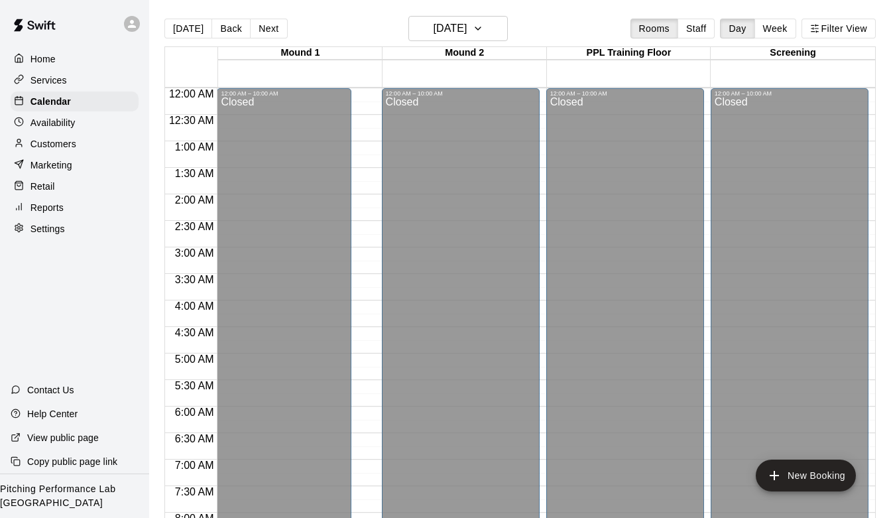
scroll to position [466, 0]
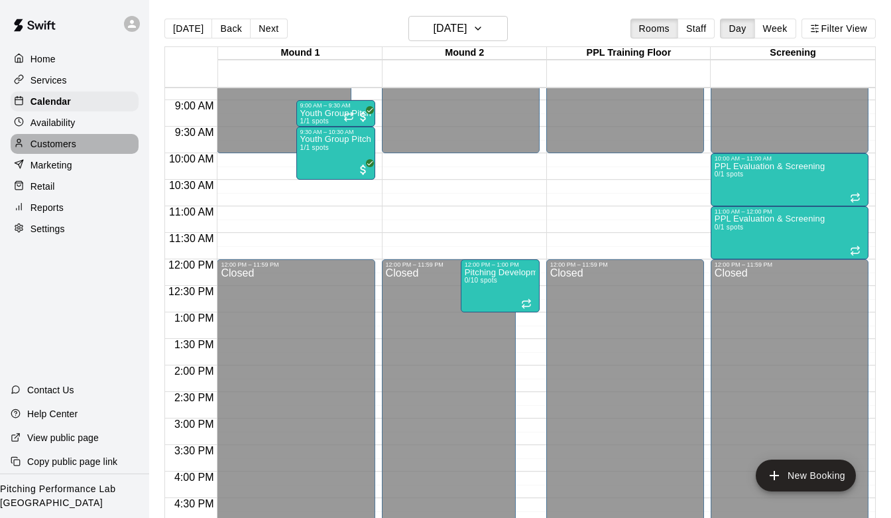
click at [87, 144] on div "Customers" at bounding box center [75, 144] width 128 height 20
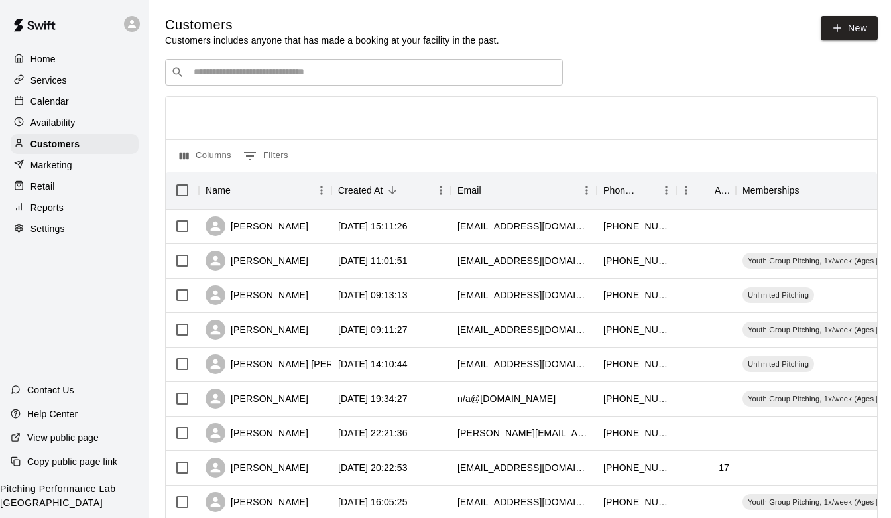
click at [64, 99] on p "Calendar" at bounding box center [50, 101] width 38 height 13
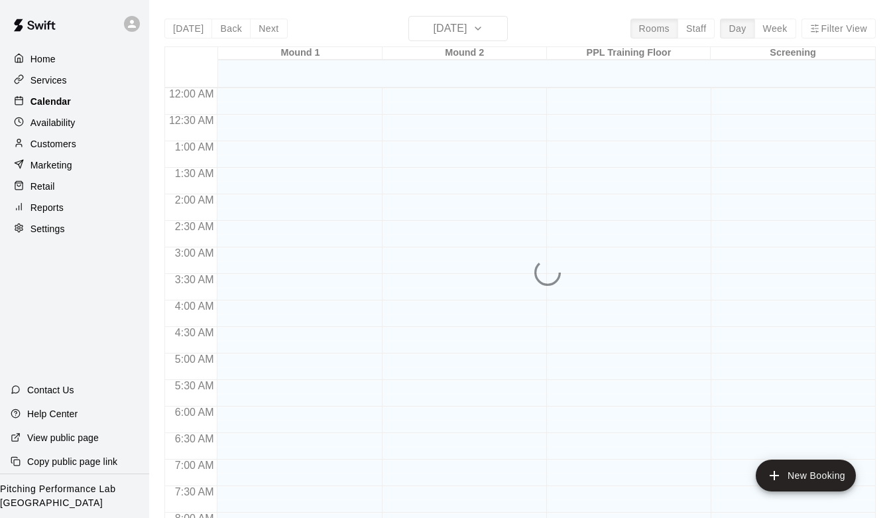
scroll to position [789, 0]
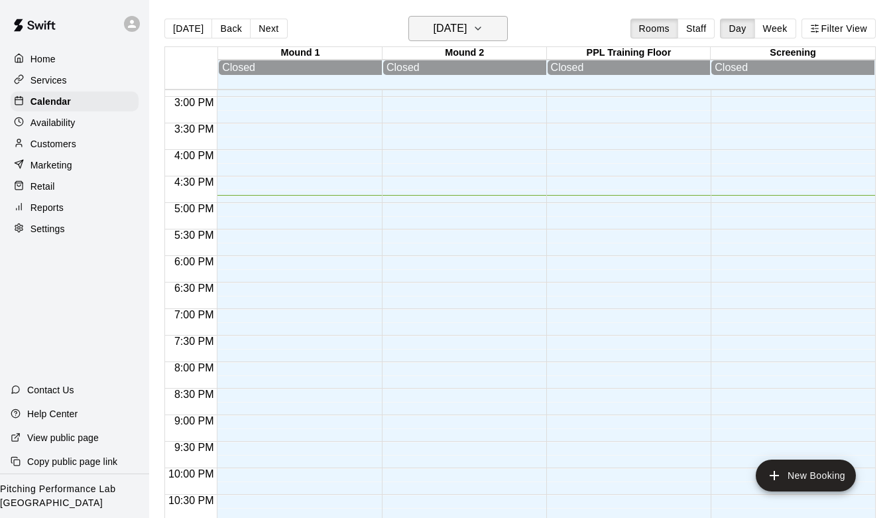
click at [467, 25] on h6 "[DATE]" at bounding box center [450, 28] width 34 height 19
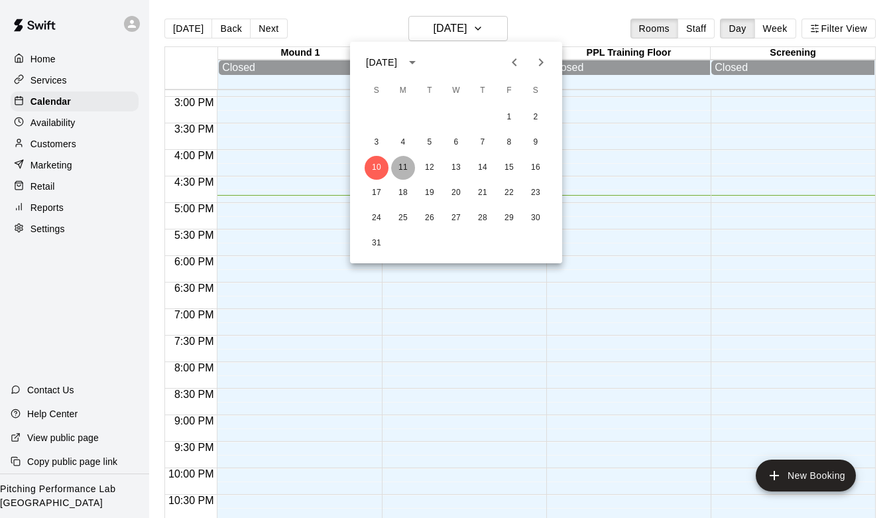
click at [403, 162] on button "11" at bounding box center [403, 168] width 24 height 24
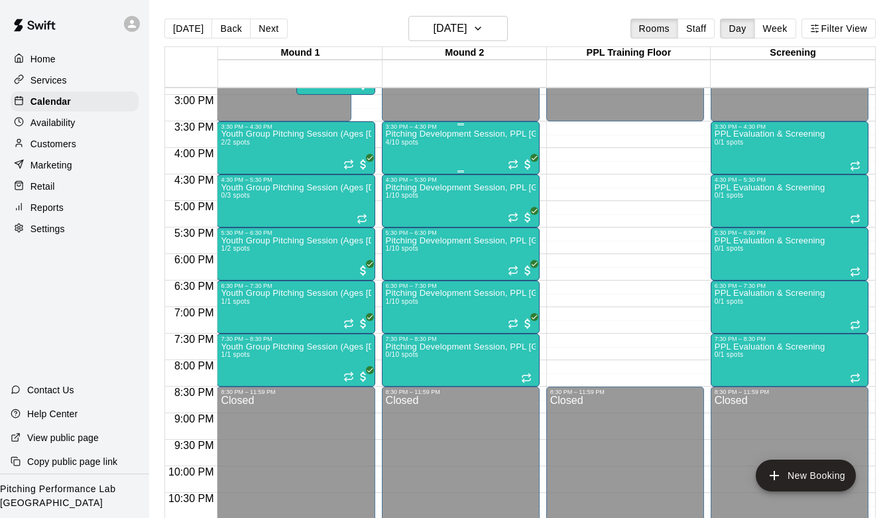
click at [450, 140] on div "Pitching Development Session, PPL [GEOGRAPHIC_DATA] (Ages [DEMOGRAPHIC_DATA]+) …" at bounding box center [461, 389] width 150 height 518
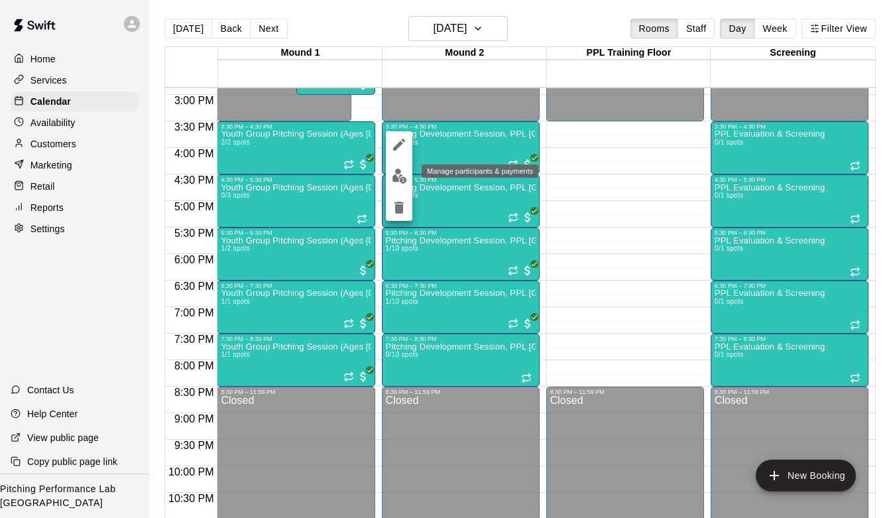
click at [395, 180] on img "edit" at bounding box center [399, 175] width 15 height 15
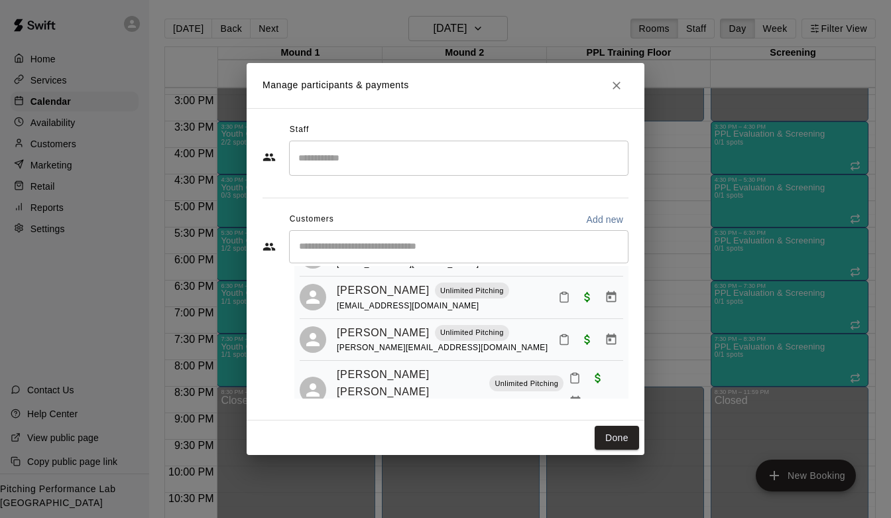
scroll to position [76, 0]
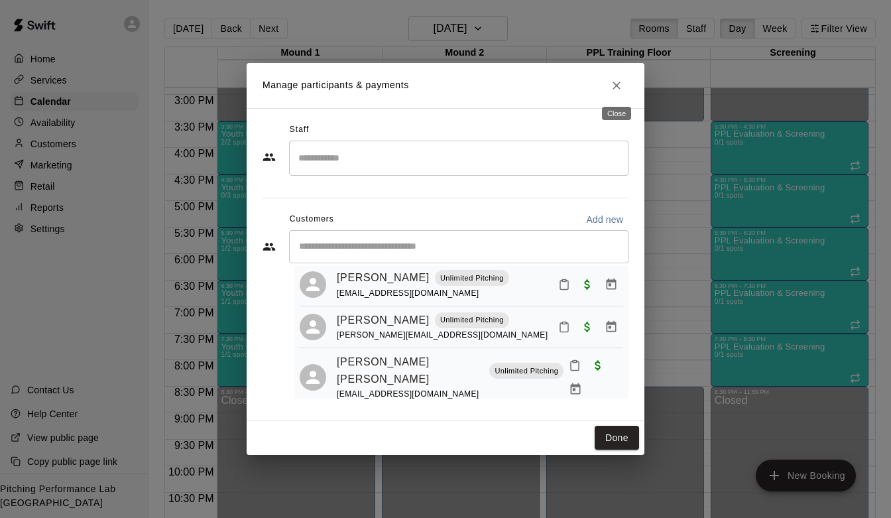
click at [620, 93] on button "Close" at bounding box center [617, 86] width 24 height 24
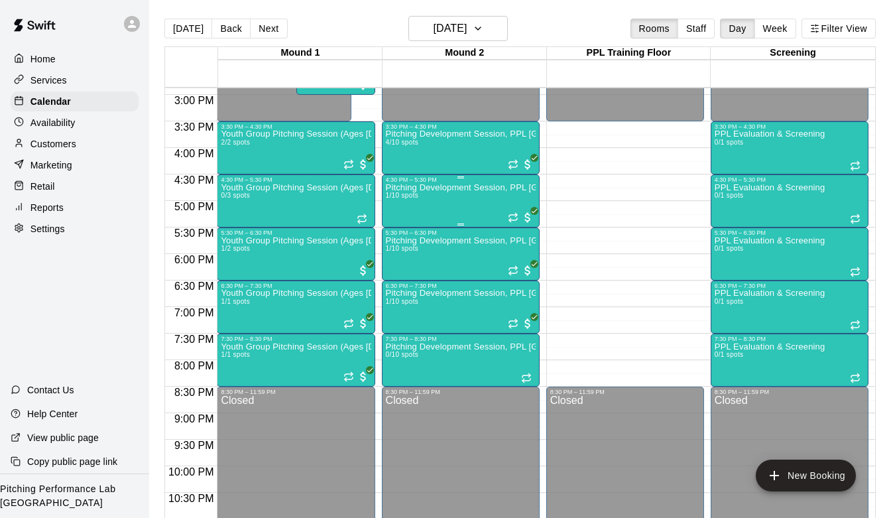
click at [439, 208] on div "Pitching Development Session, PPL [GEOGRAPHIC_DATA] (Ages [DEMOGRAPHIC_DATA]+) …" at bounding box center [461, 442] width 150 height 518
click at [395, 238] on button "edit" at bounding box center [399, 229] width 27 height 26
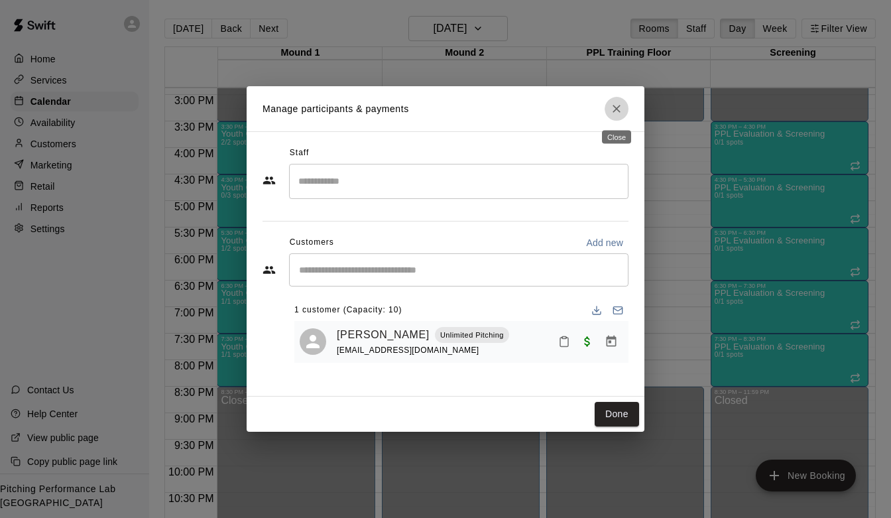
click at [617, 106] on icon "Close" at bounding box center [616, 108] width 13 height 13
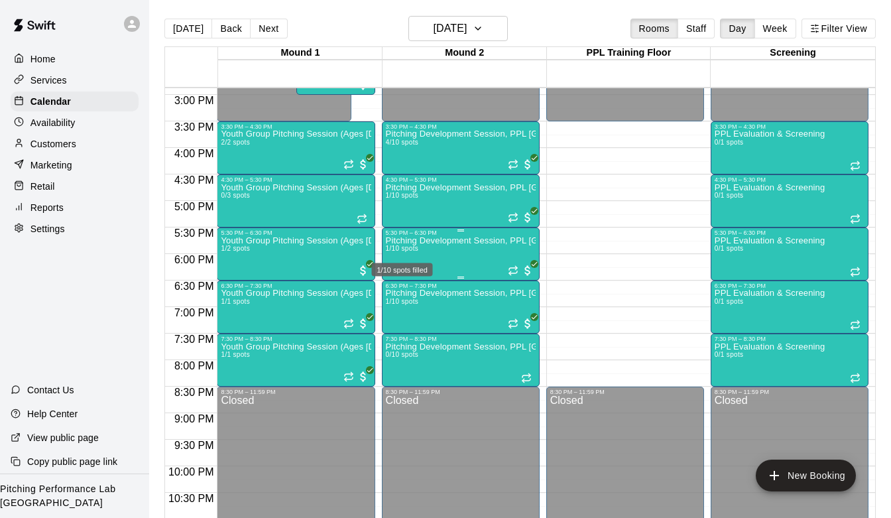
click at [418, 254] on div "1/10 spots filled" at bounding box center [403, 266] width 64 height 24
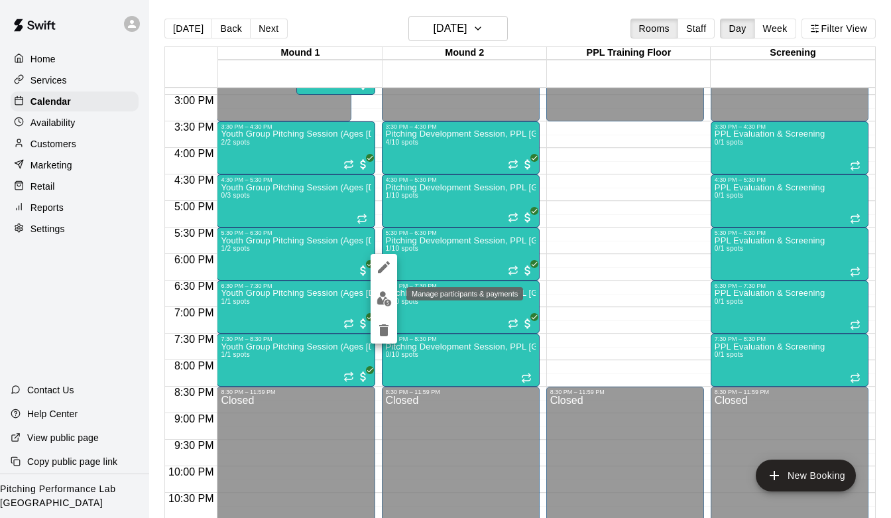
click at [385, 299] on img "edit" at bounding box center [384, 298] width 15 height 15
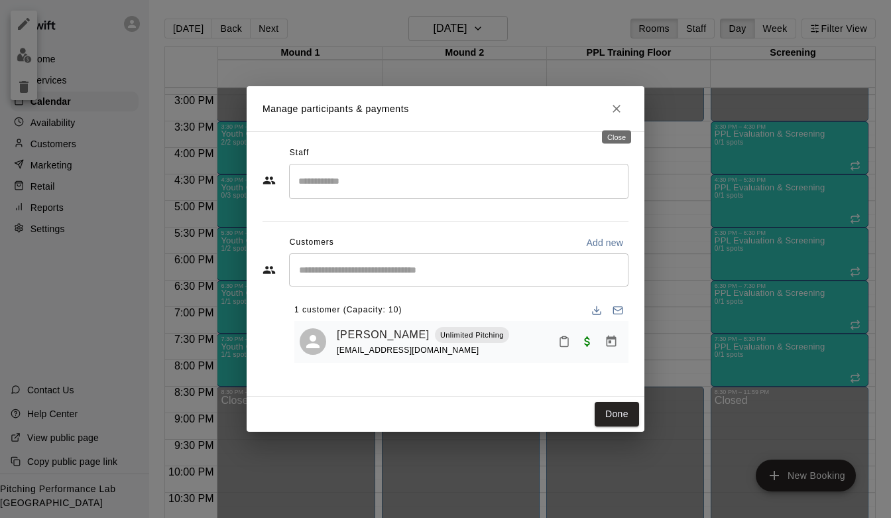
click at [616, 107] on icon "Close" at bounding box center [616, 108] width 13 height 13
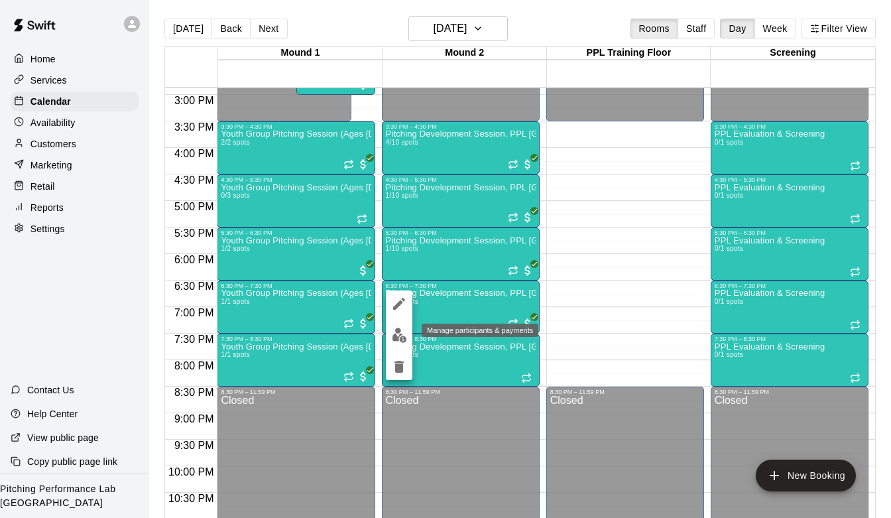
click at [389, 343] on button "edit" at bounding box center [399, 335] width 27 height 26
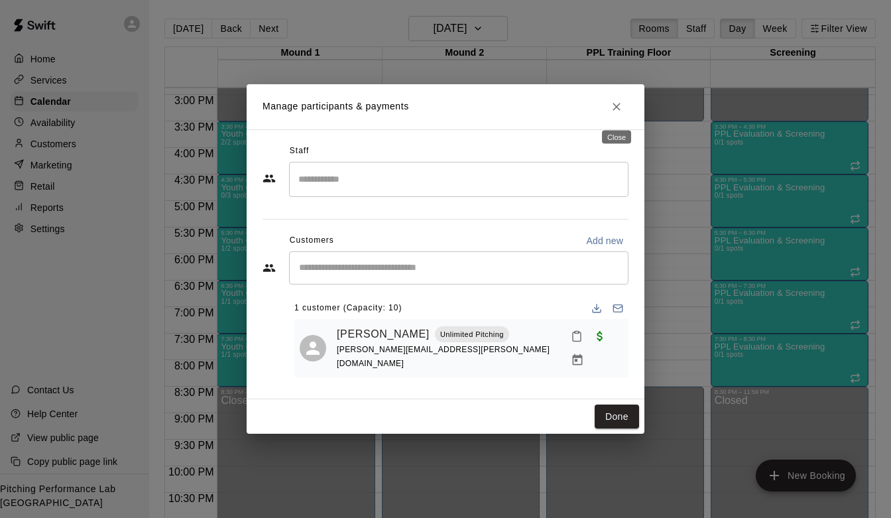
click at [616, 107] on icon "Close" at bounding box center [617, 107] width 8 height 8
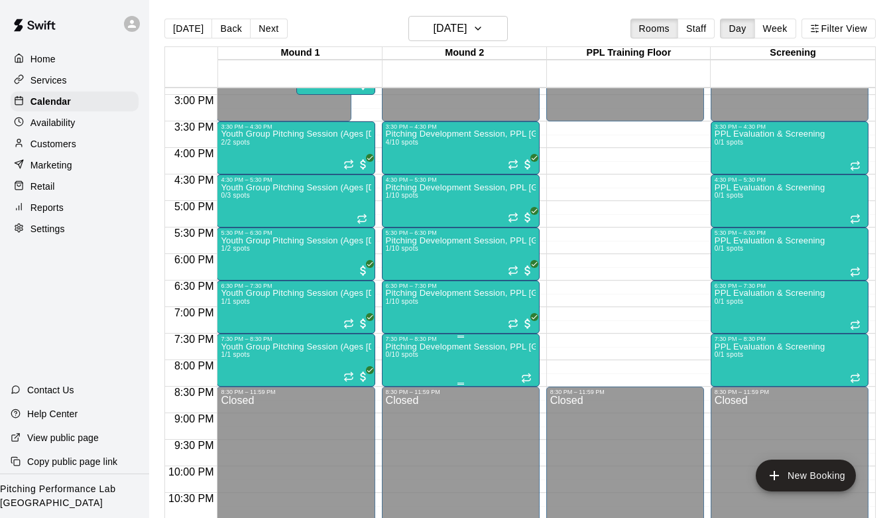
click at [442, 347] on p "Pitching Development Session, PPL [GEOGRAPHIC_DATA] (Ages [DEMOGRAPHIC_DATA]+)" at bounding box center [461, 347] width 150 height 0
click at [588, 234] on div at bounding box center [445, 259] width 891 height 518
click at [72, 65] on div "Home" at bounding box center [75, 59] width 128 height 20
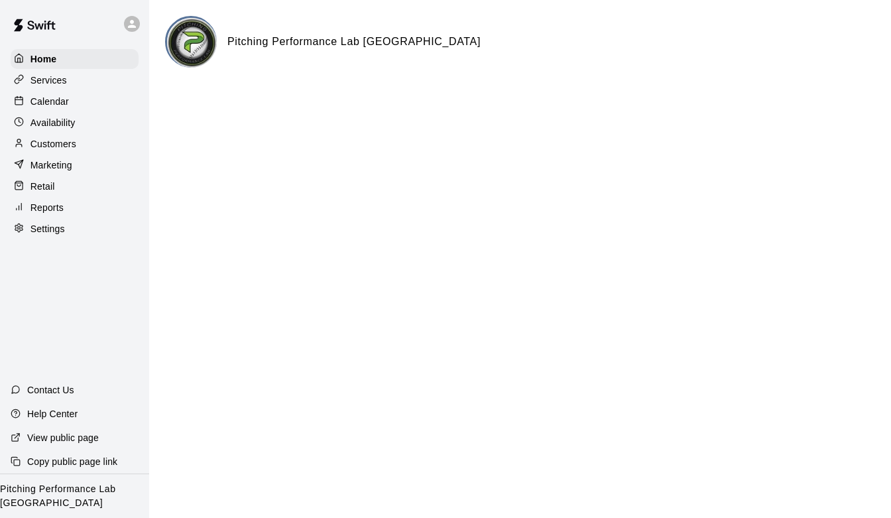
click at [74, 137] on p "Customers" at bounding box center [54, 143] width 46 height 13
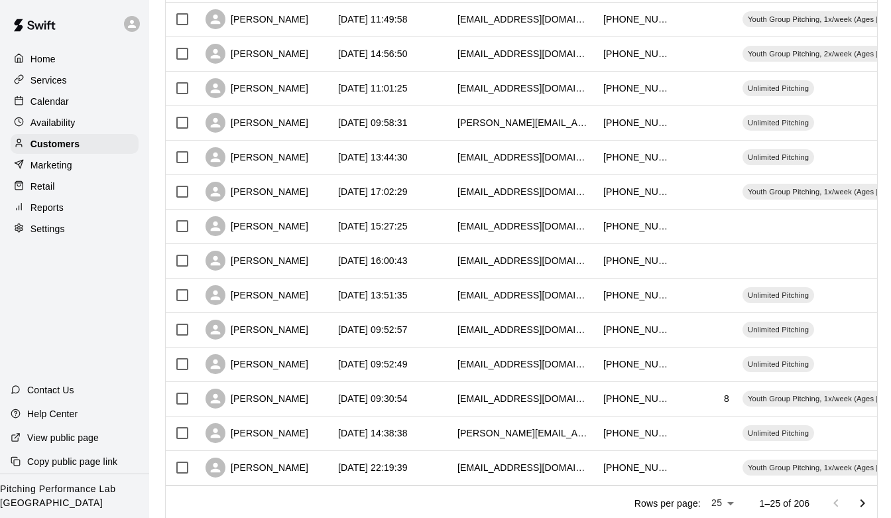
scroll to position [627, 0]
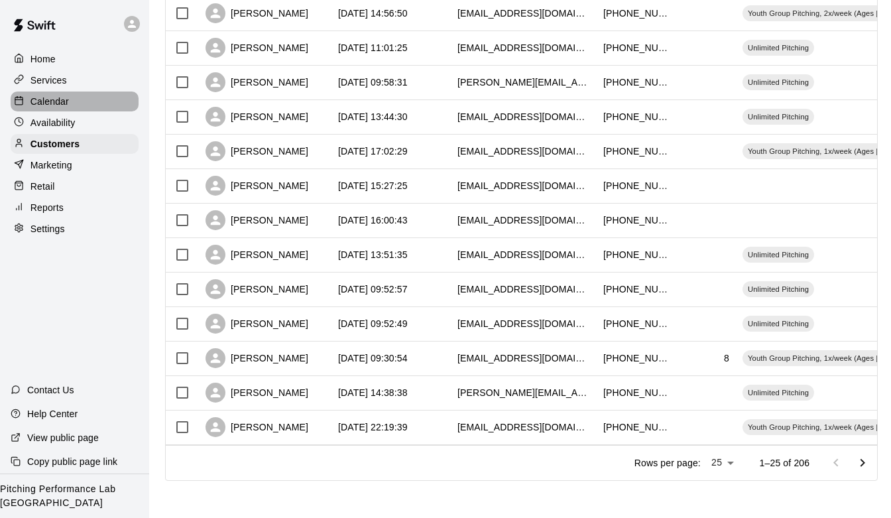
click at [74, 100] on div "Calendar" at bounding box center [75, 102] width 128 height 20
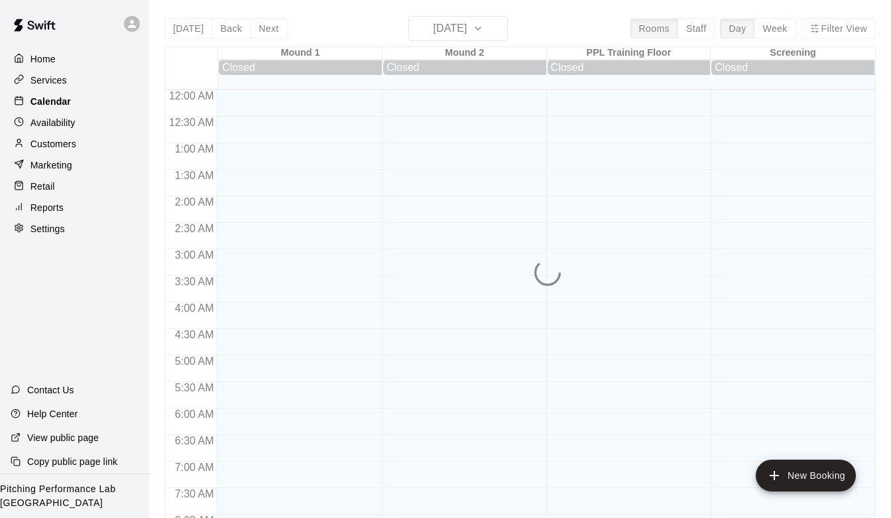
scroll to position [789, 0]
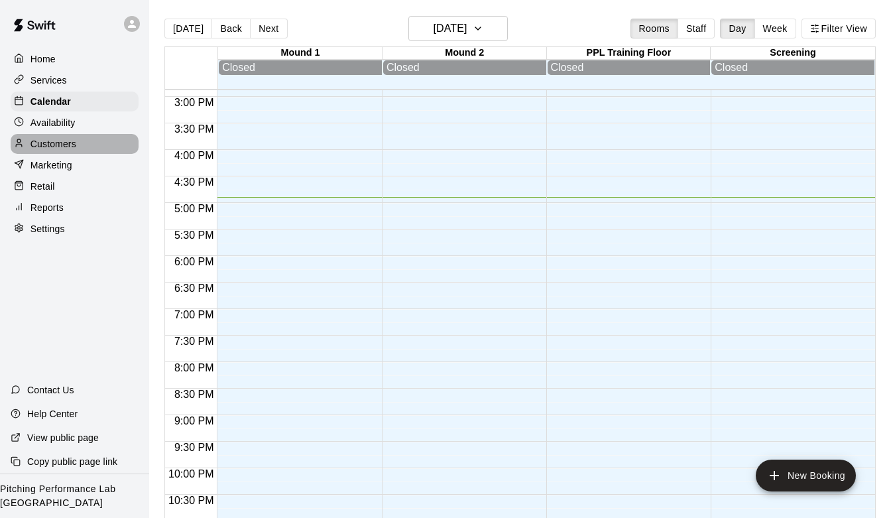
click at [80, 137] on div "Customers" at bounding box center [75, 144] width 128 height 20
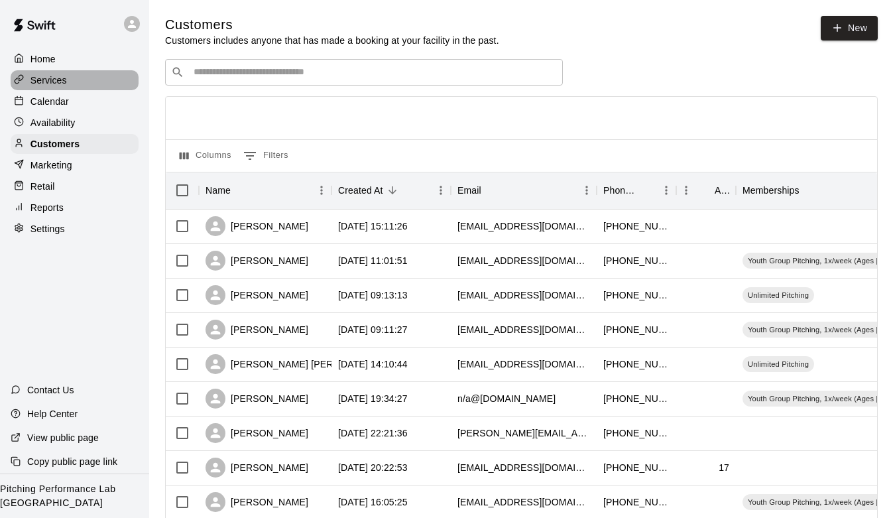
click at [74, 77] on div "Services" at bounding box center [75, 80] width 128 height 20
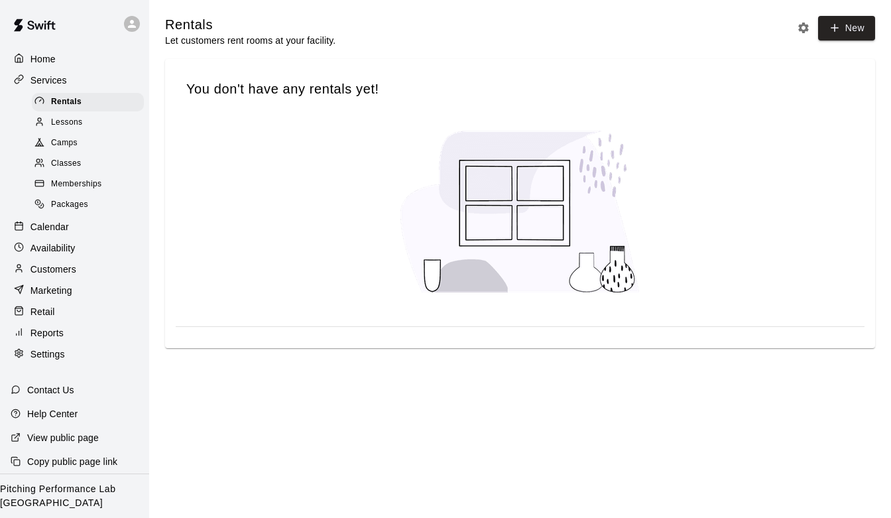
click at [78, 240] on div "Availability" at bounding box center [75, 248] width 128 height 20
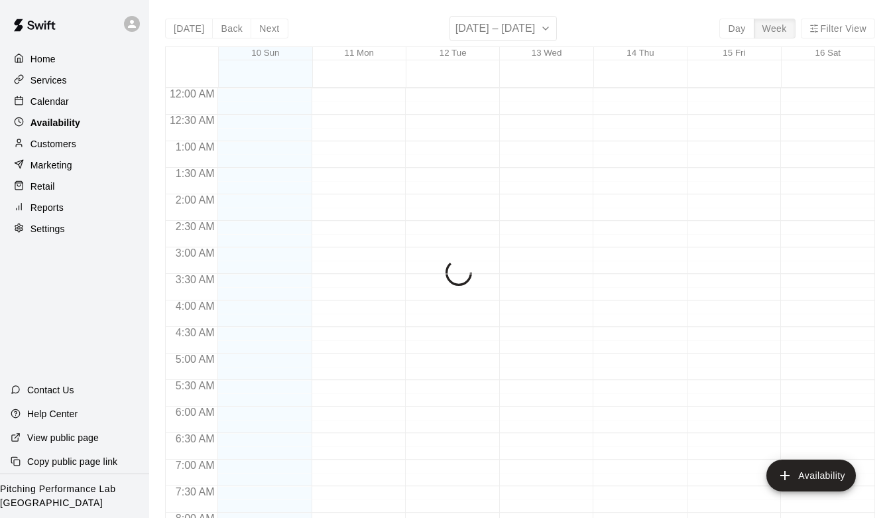
scroll to position [829, 0]
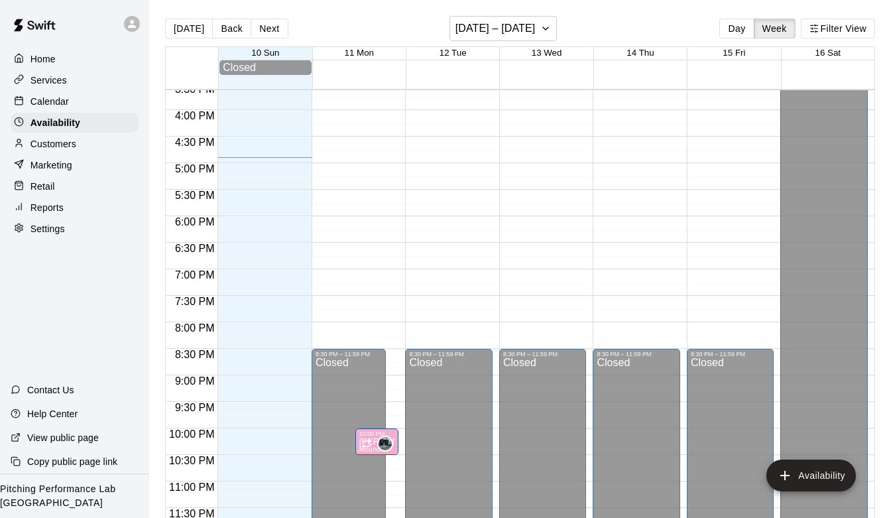
click at [80, 143] on div "Customers" at bounding box center [75, 144] width 128 height 20
